Goal: Find specific page/section: Find specific page/section

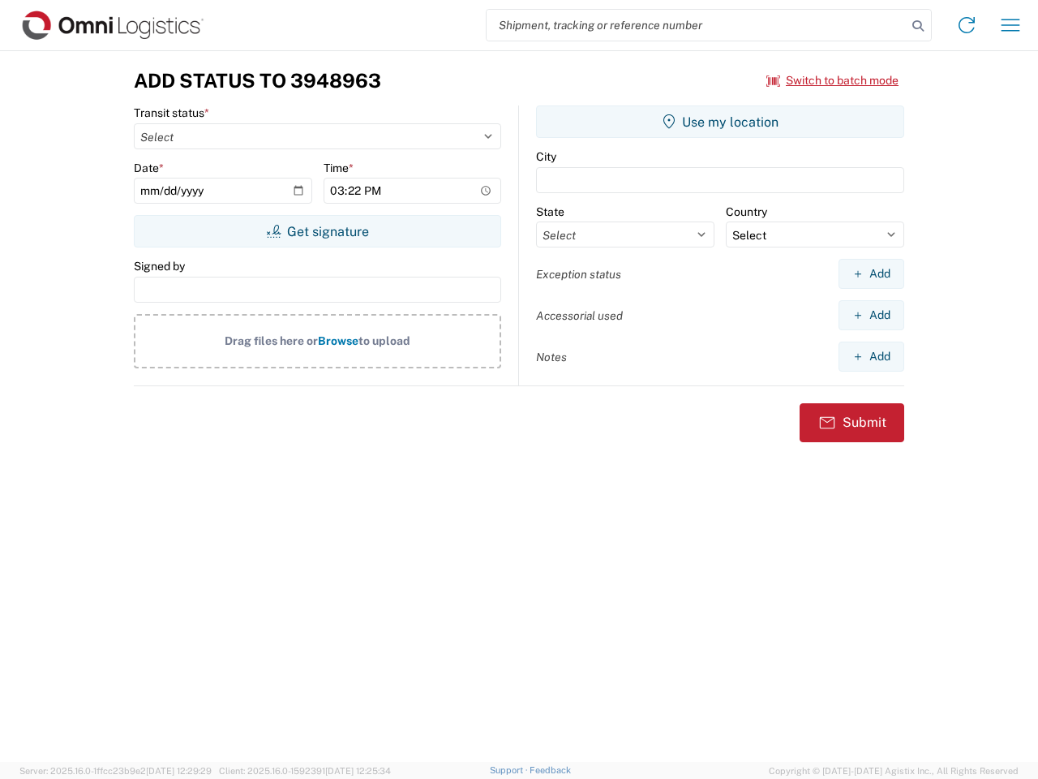
click at [697, 25] on input "search" at bounding box center [697, 25] width 420 height 31
click at [918, 26] on icon at bounding box center [918, 26] width 23 height 23
click at [967, 25] on icon at bounding box center [967, 25] width 26 height 26
click at [1011, 25] on icon "button" at bounding box center [1011, 25] width 19 height 12
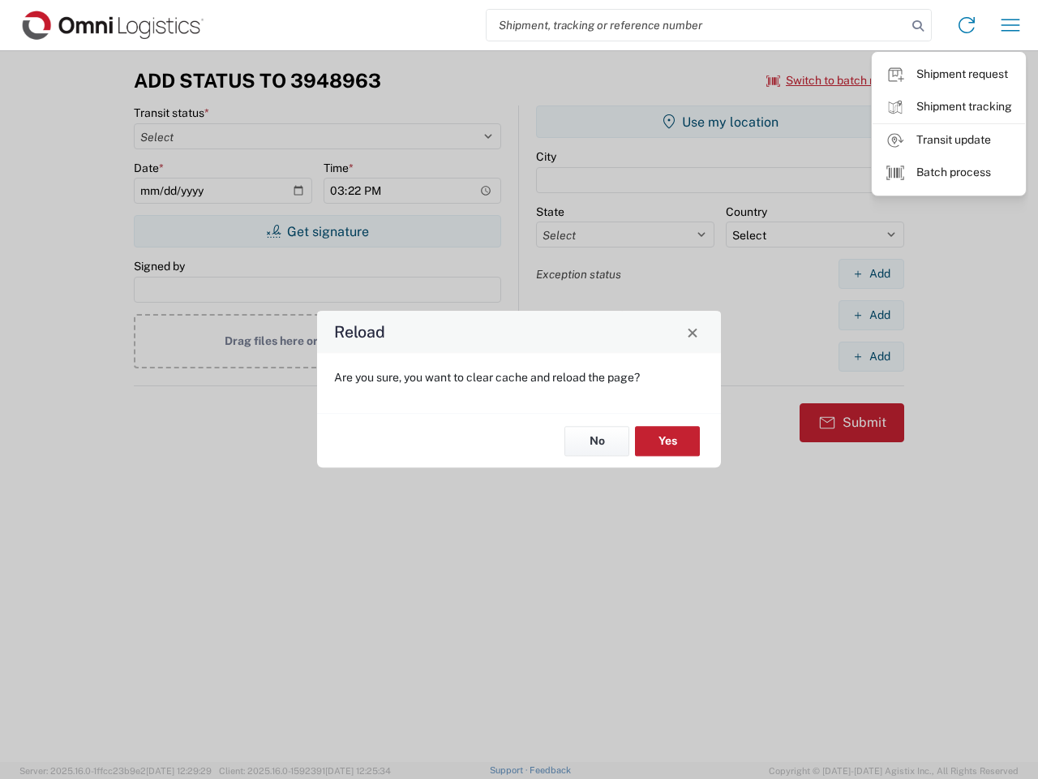
click at [317, 231] on div "Reload Are you sure, you want to clear cache and reload the page? No Yes" at bounding box center [519, 389] width 1038 height 779
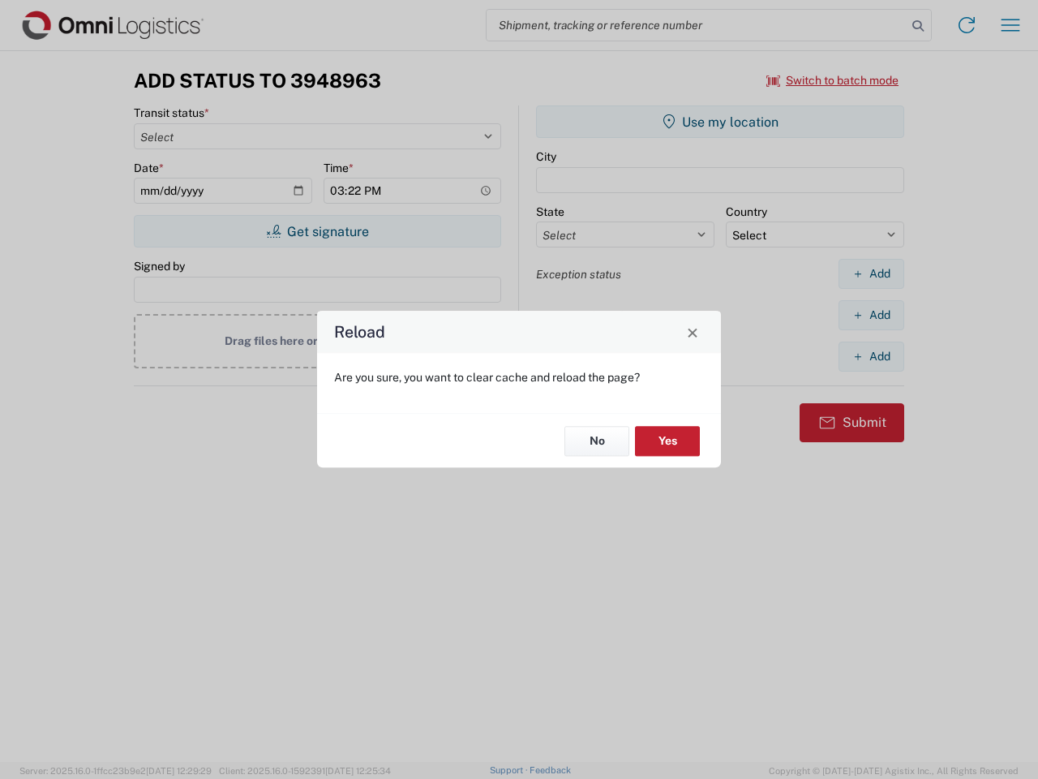
click at [720, 122] on div "Reload Are you sure, you want to clear cache and reload the page? No Yes" at bounding box center [519, 389] width 1038 height 779
click at [871, 273] on div "Reload Are you sure, you want to clear cache and reload the page? No Yes" at bounding box center [519, 389] width 1038 height 779
click at [871, 315] on div "Reload Are you sure, you want to clear cache and reload the page? No Yes" at bounding box center [519, 389] width 1038 height 779
click at [871, 356] on div "Reload Are you sure, you want to clear cache and reload the page? No Yes" at bounding box center [519, 389] width 1038 height 779
